Goal: Task Accomplishment & Management: Complete application form

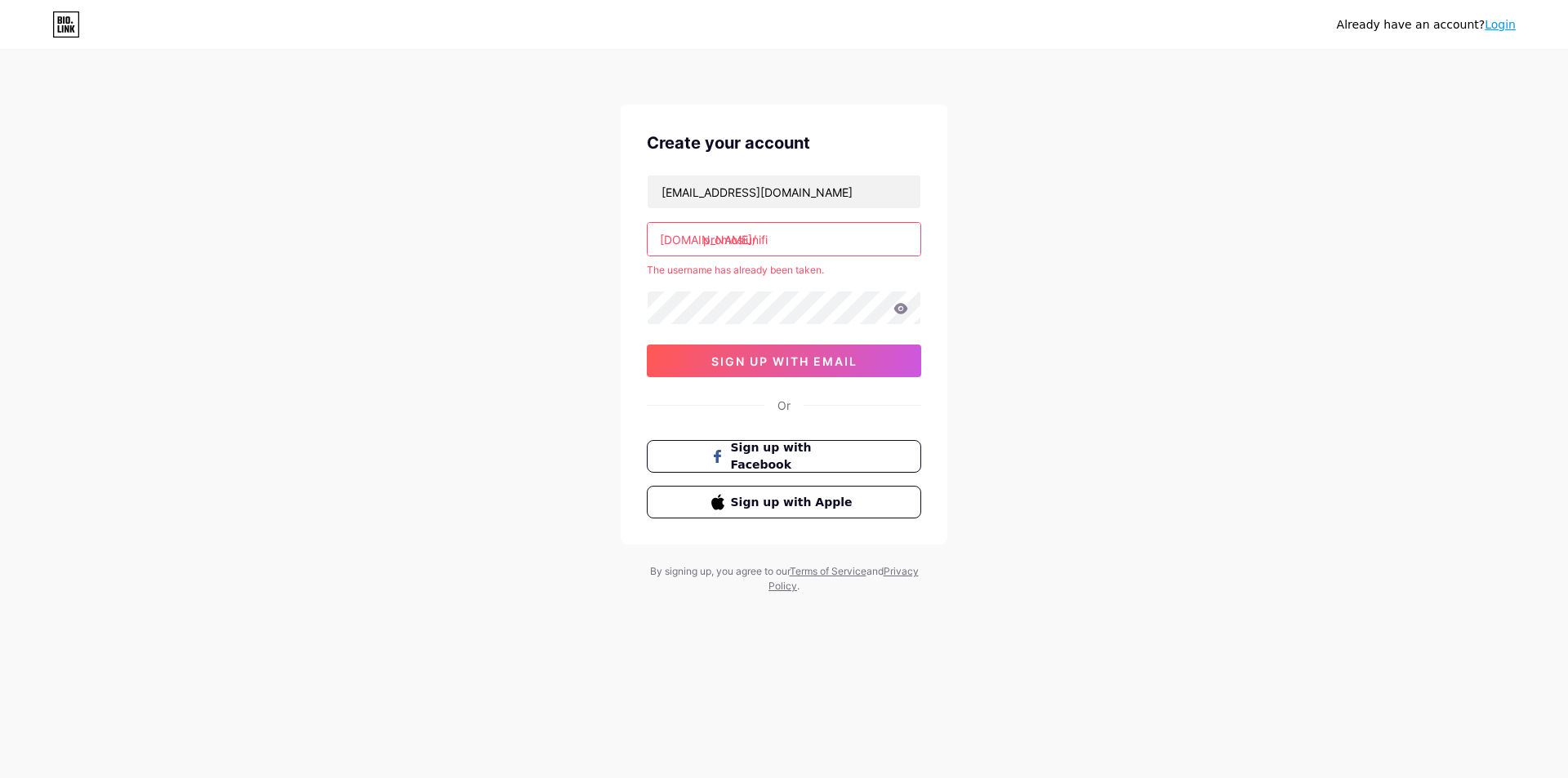
type input "[EMAIL_ADDRESS][DOMAIN_NAME]"
click at [801, 243] on input "promosiunifi" at bounding box center [784, 238] width 273 height 32
type input "p"
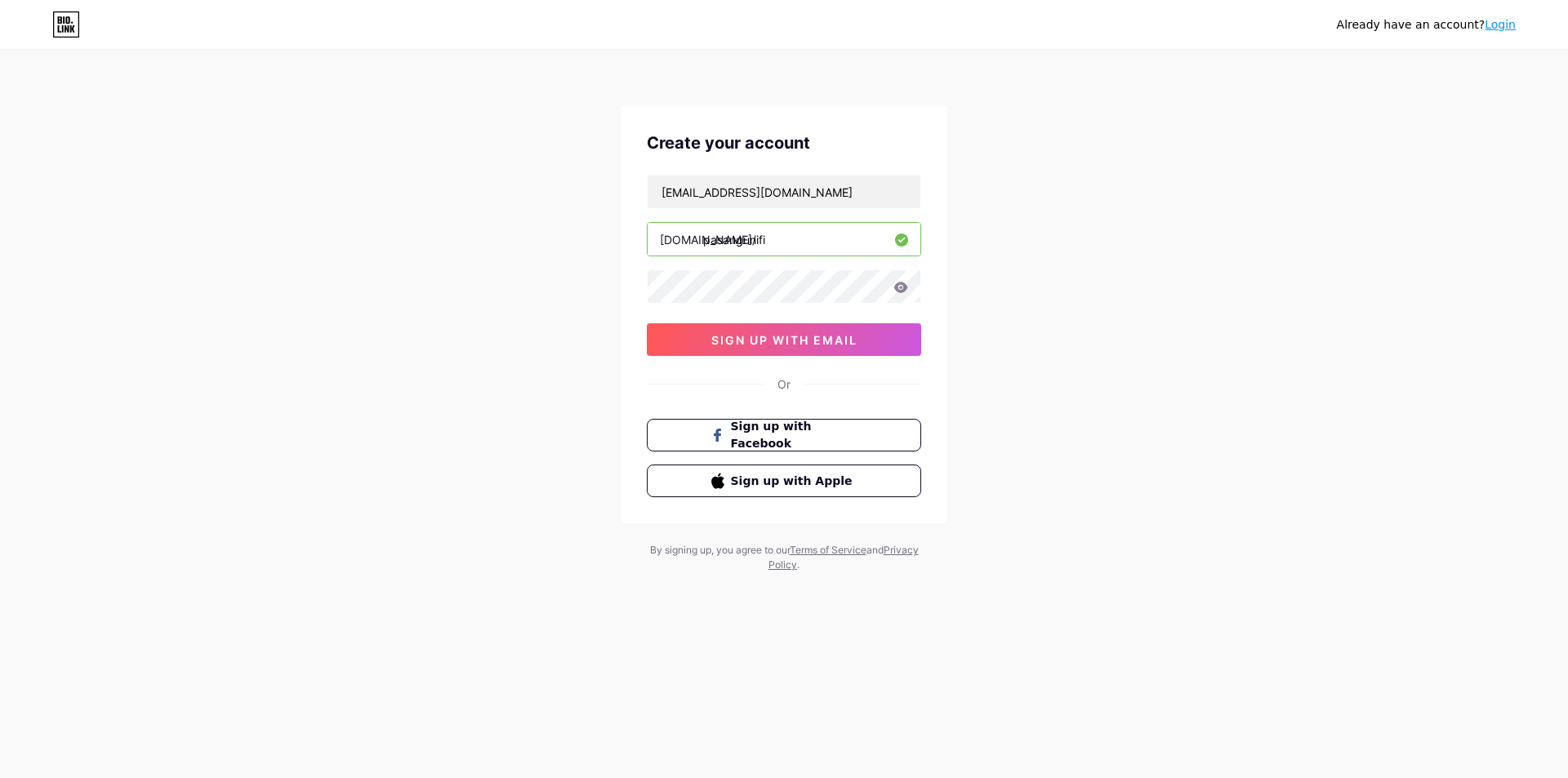
type input "pasangunifi"
click at [812, 344] on span "sign up with email" at bounding box center [784, 341] width 146 height 14
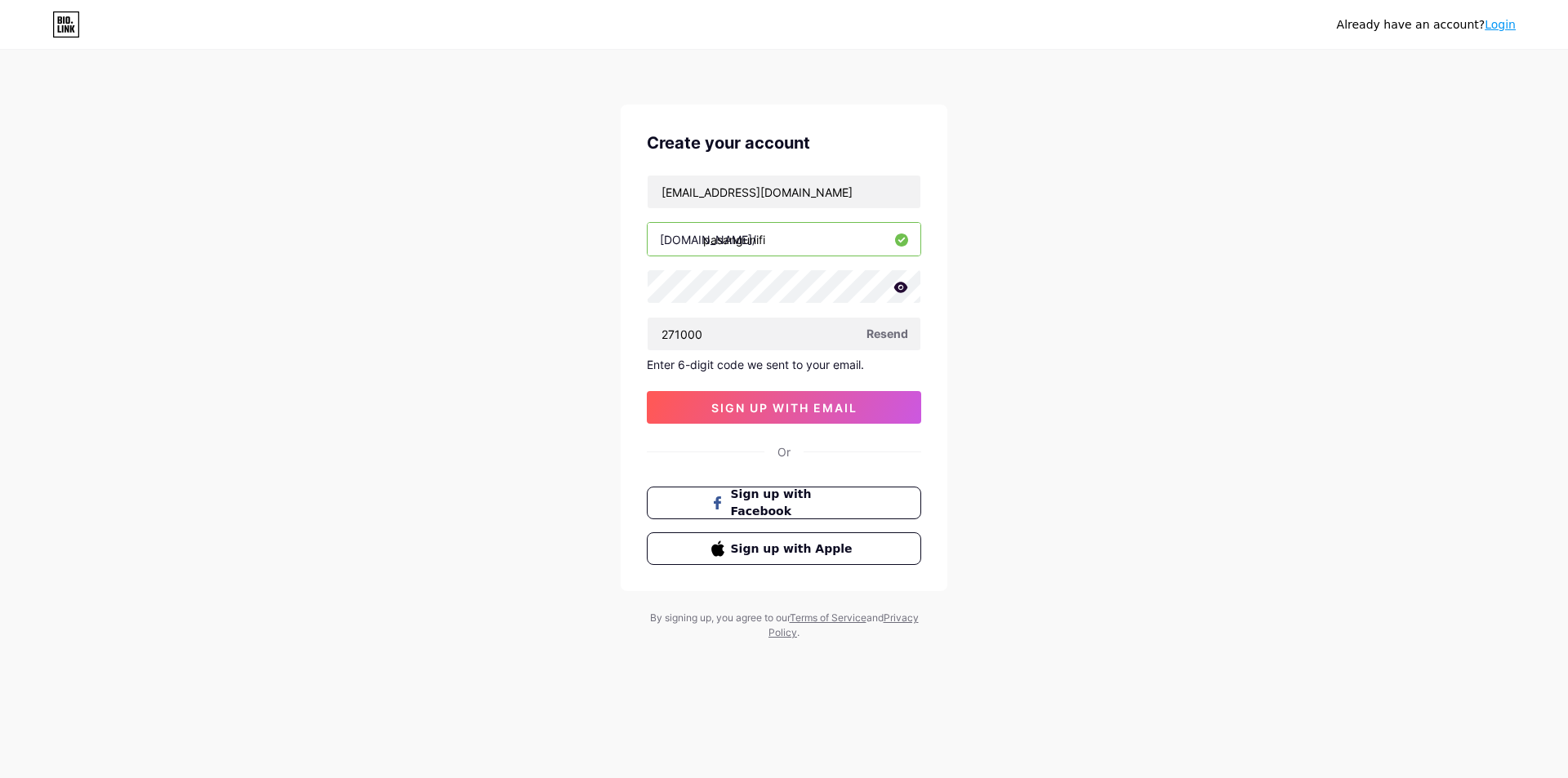
drag, startPoint x: 737, startPoint y: 334, endPoint x: 610, endPoint y: 330, distance: 127.1
click at [610, 330] on div "Already have an account? Login Create your account [EMAIL_ADDRESS][DOMAIN_NAME]…" at bounding box center [784, 346] width 1568 height 692
type input "271000"
click at [893, 334] on span "Resend" at bounding box center [888, 334] width 42 height 17
click at [878, 334] on span "Resend" at bounding box center [888, 334] width 42 height 17
